Goal: Task Accomplishment & Management: Complete application form

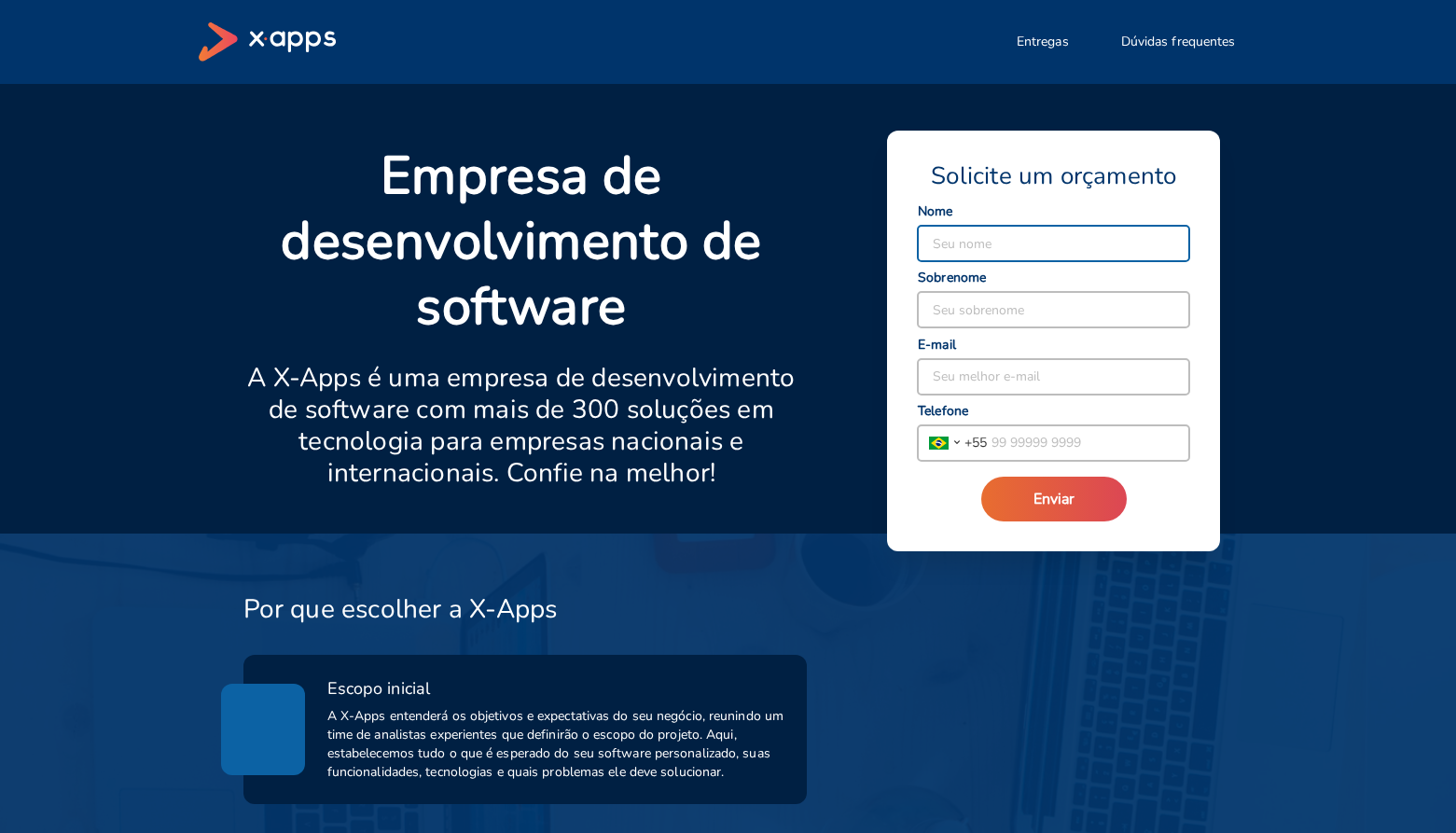
click at [986, 243] on input at bounding box center [1053, 243] width 271 height 35
type input "[PERSON_NAME]"
type input "Scala"
click at [1006, 382] on input at bounding box center [1053, 377] width 271 height 35
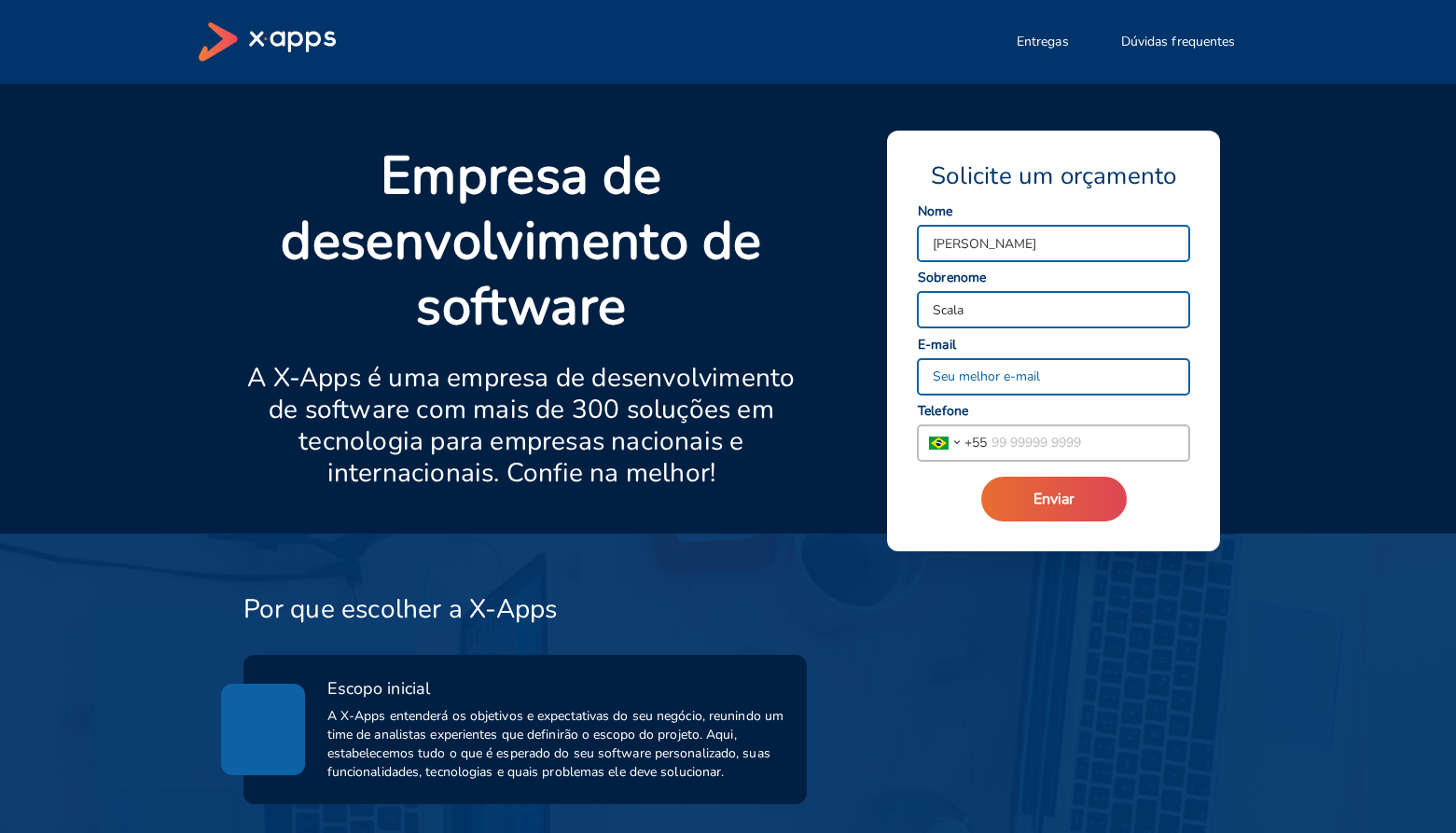
click at [1006, 382] on input at bounding box center [1053, 377] width 271 height 35
type input "[EMAIL_ADDRESS][DOMAIN_NAME]"
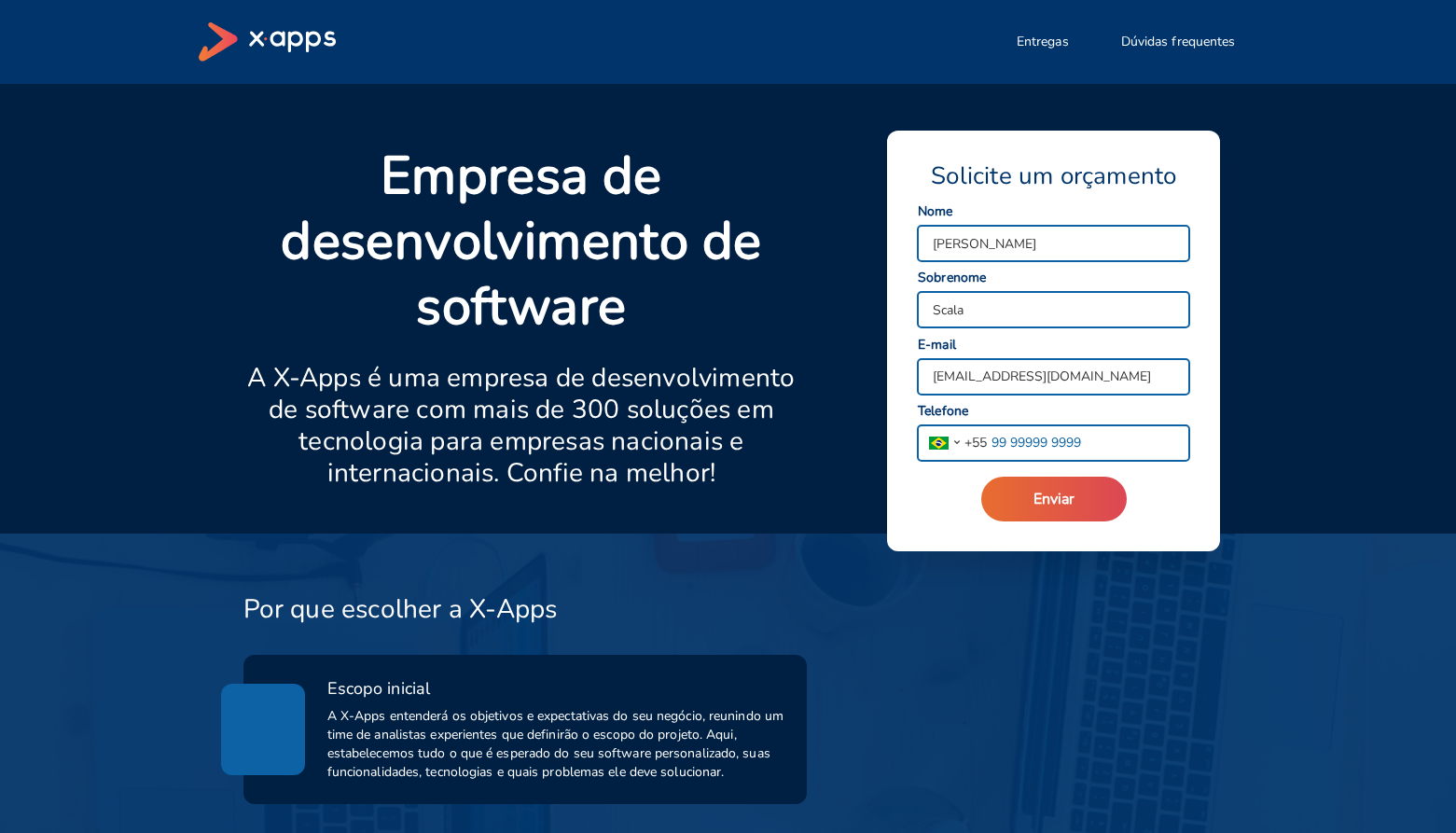
click at [1001, 444] on input "tel" at bounding box center [1088, 443] width 202 height 35
type input "[PHONE_NUMBER]"
click at [1044, 498] on span "Enviar" at bounding box center [1054, 499] width 41 height 20
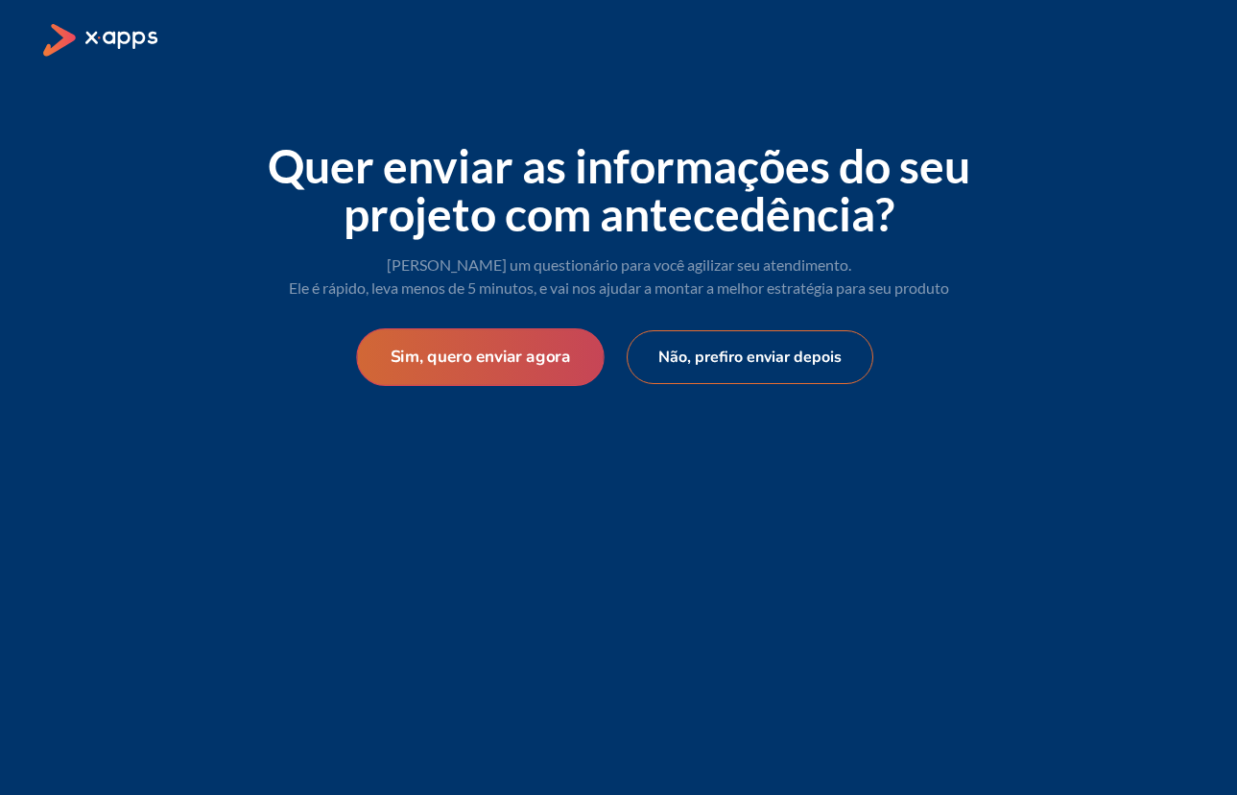
click at [541, 366] on button "Sim, quero enviar agora" at bounding box center [480, 357] width 248 height 58
